Goal: Task Accomplishment & Management: Manage account settings

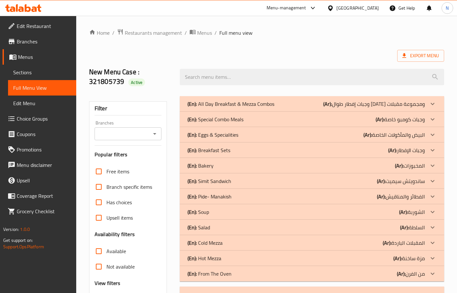
click at [363, 7] on div "[GEOGRAPHIC_DATA]" at bounding box center [358, 8] width 42 height 7
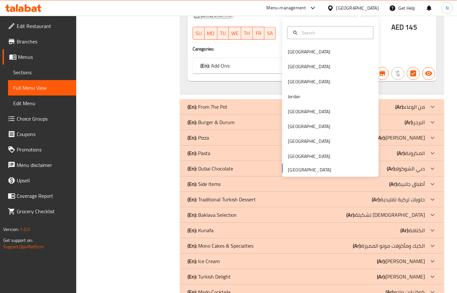
scroll to position [6604, 0]
click at [308, 123] on div "[GEOGRAPHIC_DATA]" at bounding box center [330, 126] width 97 height 15
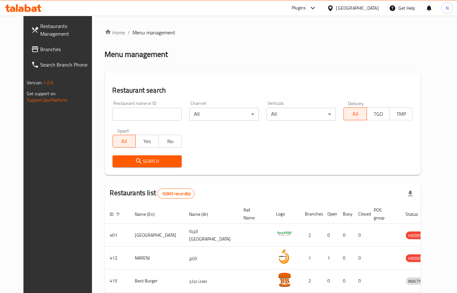
click at [45, 50] on span "Branches" at bounding box center [67, 49] width 54 height 8
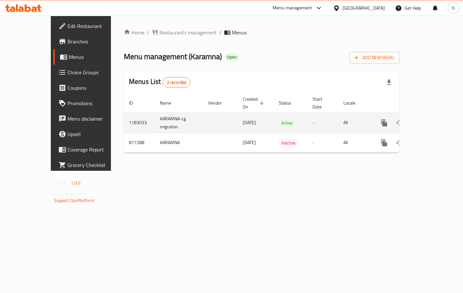
click at [435, 119] on icon "enhanced table" at bounding box center [431, 123] width 8 height 8
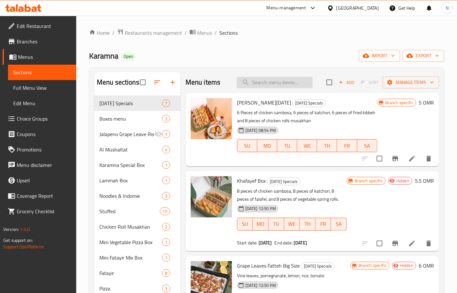
click at [277, 80] on input "search" at bounding box center [275, 82] width 76 height 11
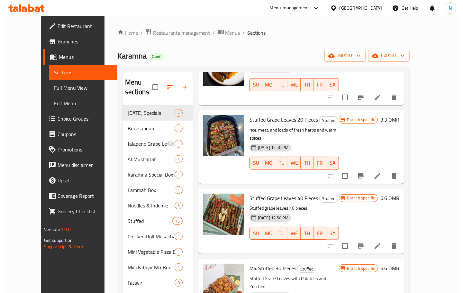
scroll to position [221, 0]
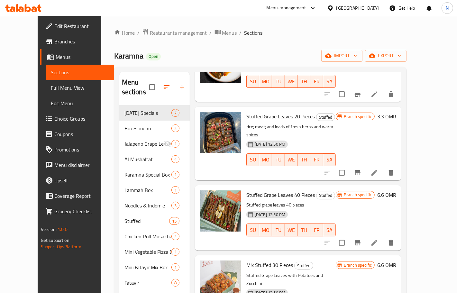
type input "stuffed gr"
click at [378, 239] on icon at bounding box center [375, 243] width 8 height 8
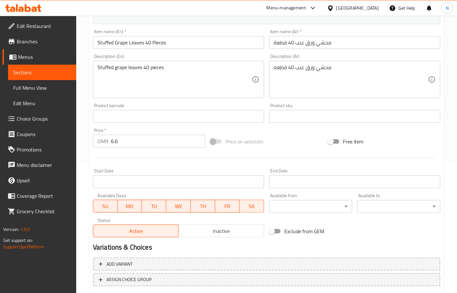
scroll to position [9, 0]
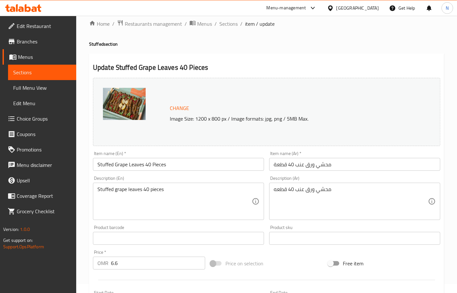
click at [193, 279] on div at bounding box center [266, 280] width 353 height 16
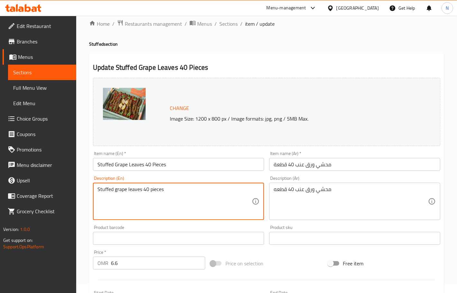
click at [200, 191] on textarea "Stuffed grape leaves 40 pieces" at bounding box center [175, 201] width 154 height 31
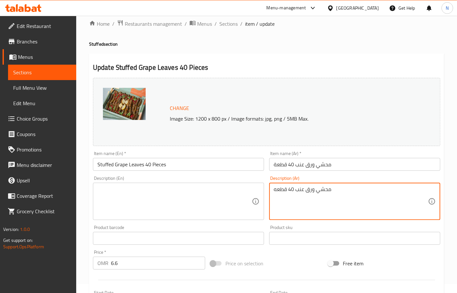
click at [276, 198] on textarea "محشي ورق عنب 40 قطعه" at bounding box center [351, 201] width 154 height 31
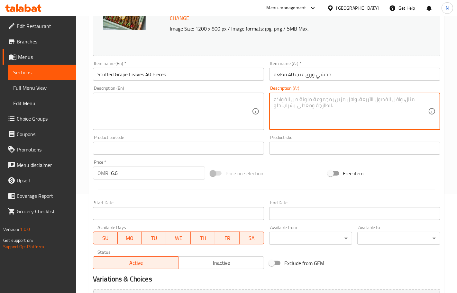
scroll to position [170, 0]
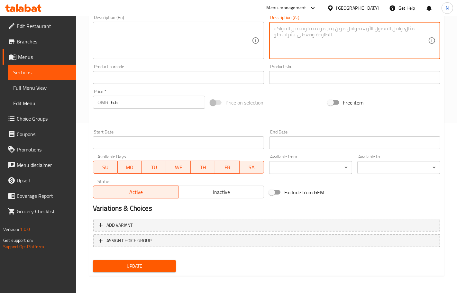
click at [138, 265] on span "Update" at bounding box center [134, 266] width 73 height 8
